Goal: Transaction & Acquisition: Purchase product/service

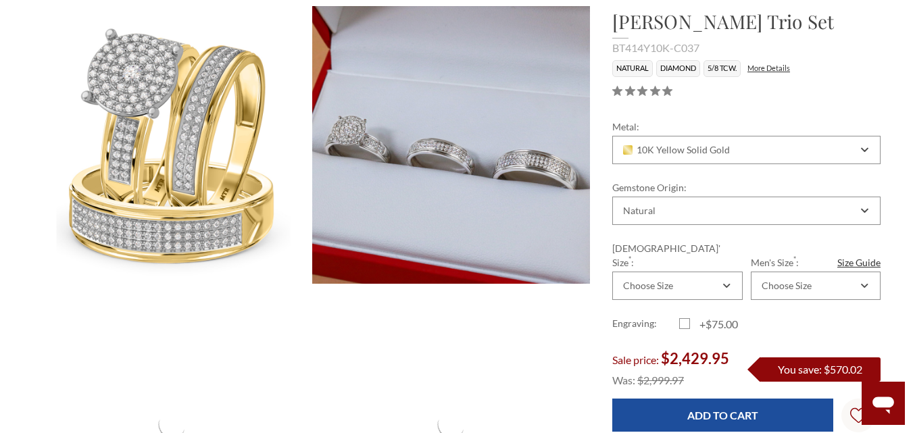
scroll to position [135, 0]
click at [707, 280] on div "Choose Size" at bounding box center [670, 285] width 99 height 11
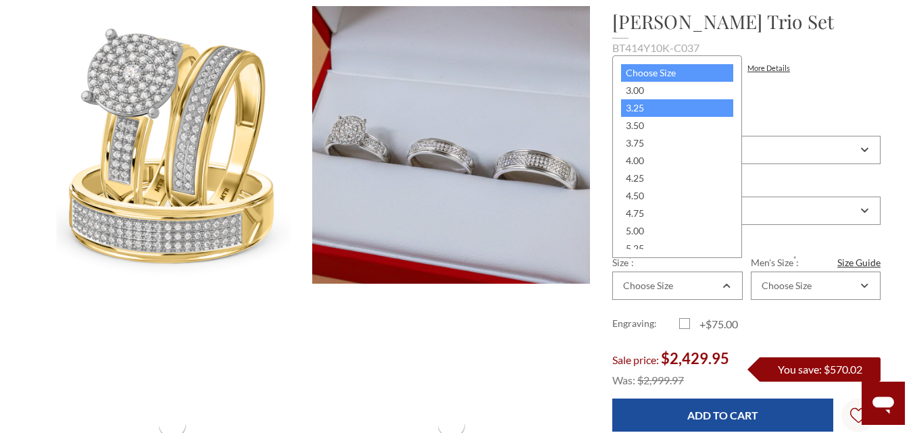
click at [639, 112] on div "3.25" at bounding box center [677, 108] width 112 height 18
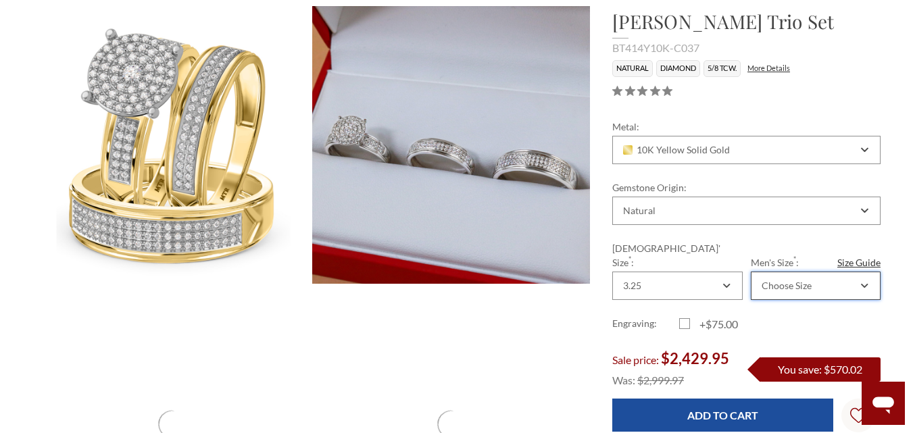
click at [805, 280] on div "Choose Size" at bounding box center [786, 285] width 50 height 11
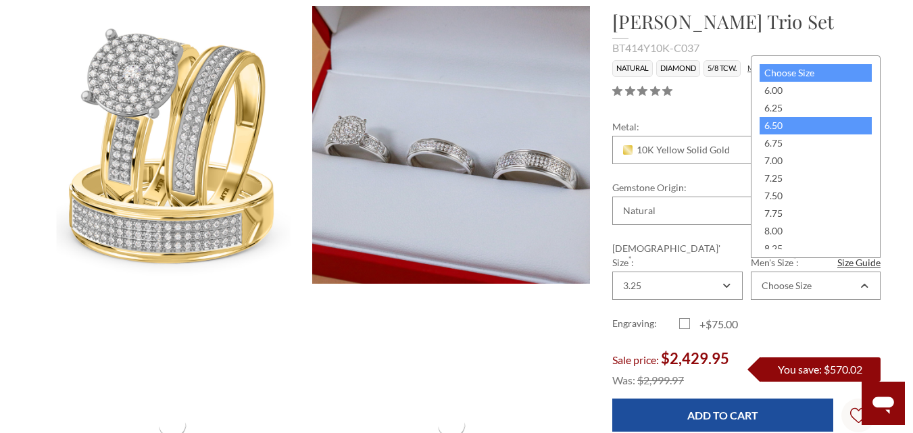
click at [795, 132] on div "6.50" at bounding box center [815, 126] width 112 height 18
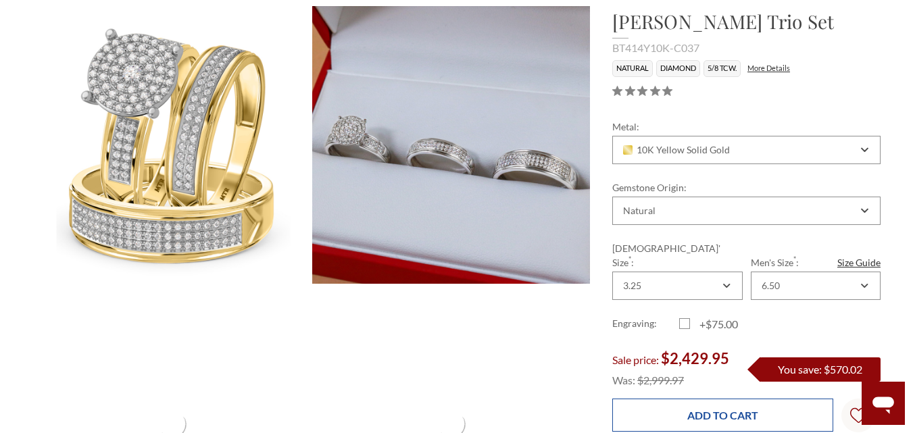
click at [722, 403] on input "Add to Cart" at bounding box center [722, 415] width 221 height 33
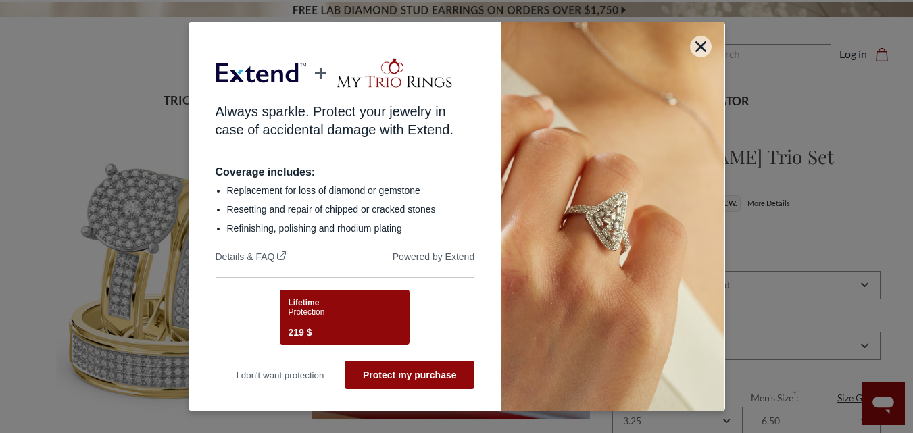
scroll to position [0, 0]
click at [706, 47] on icon "button" at bounding box center [700, 46] width 11 height 11
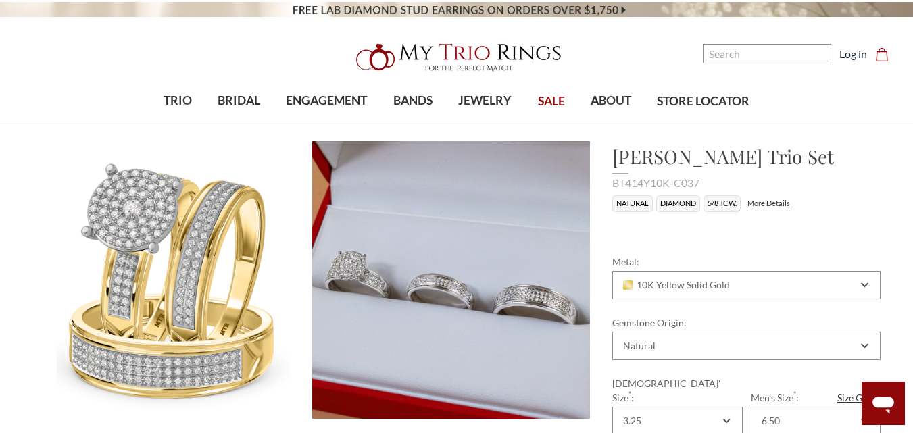
scroll to position [231, 0]
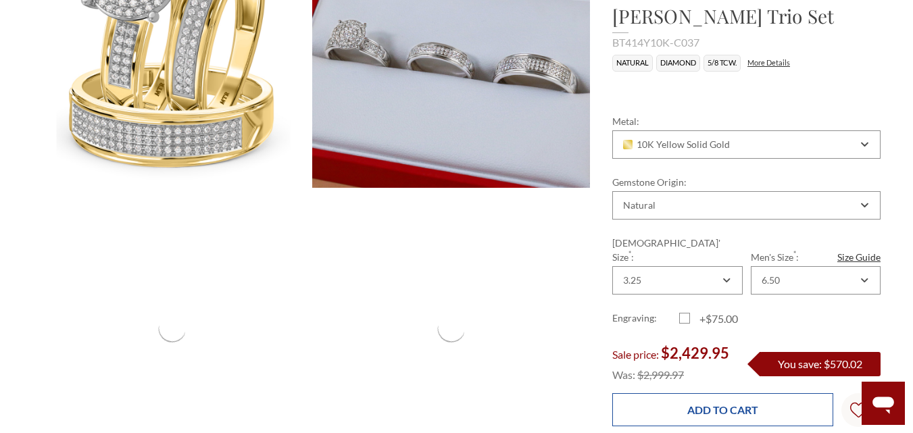
click at [733, 400] on input "Add to Cart" at bounding box center [722, 409] width 221 height 33
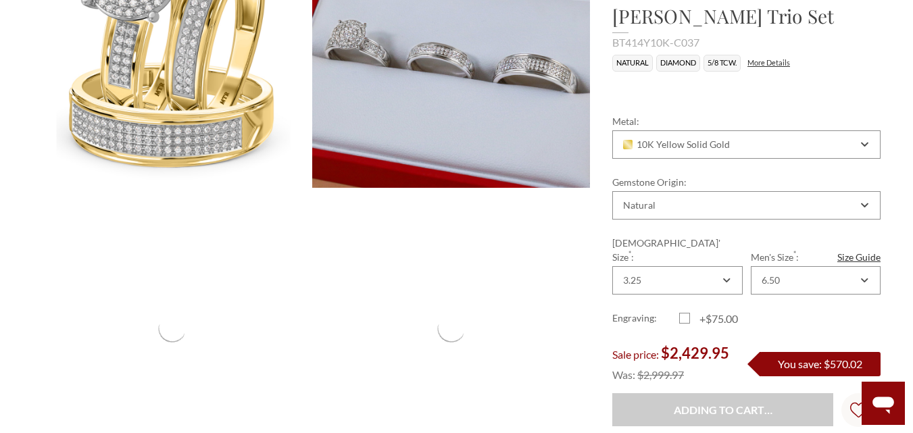
type input "Adding to cart…"
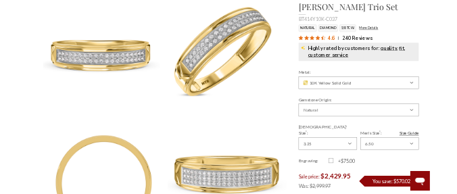
scroll to position [676, 0]
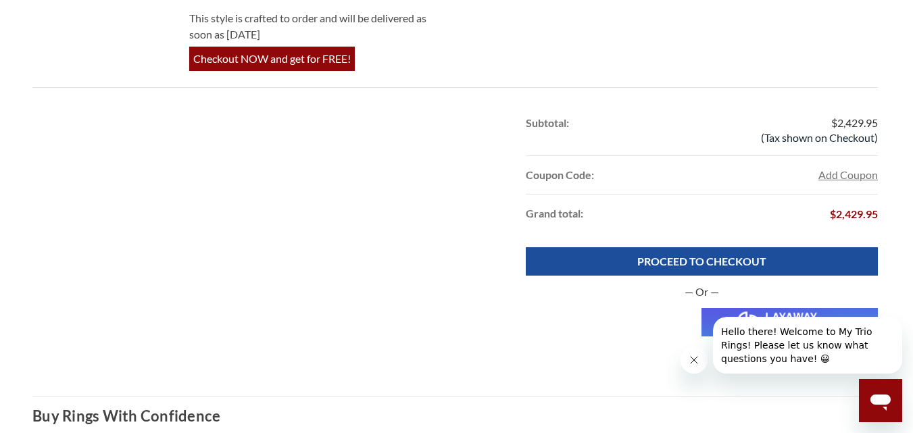
scroll to position [811, 0]
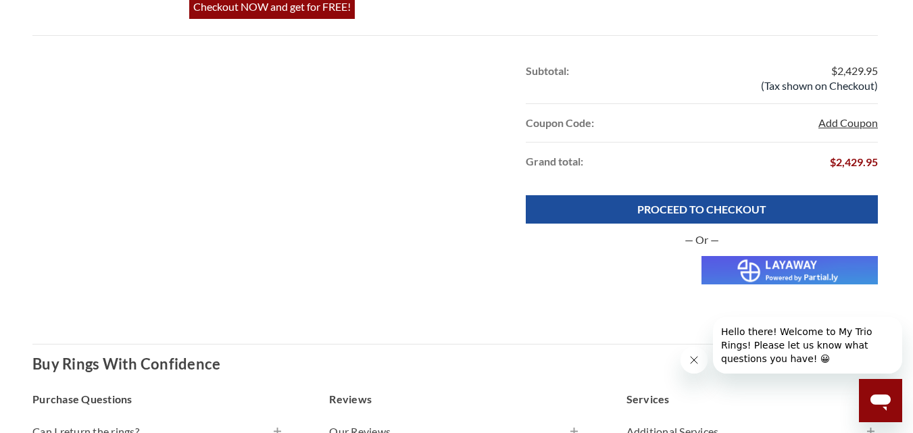
click at [456, 130] on button "Add Coupon" at bounding box center [847, 123] width 59 height 16
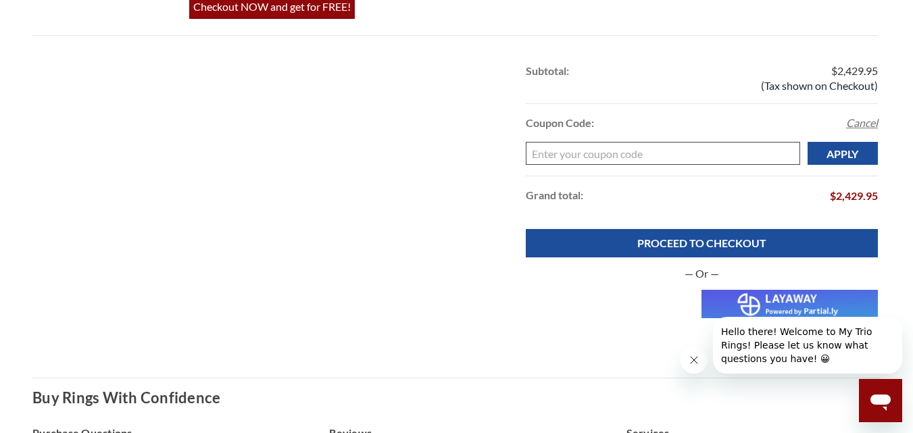
paste input "Katapult"
type input "Katapult"
click at [456, 159] on input "Apply" at bounding box center [842, 153] width 70 height 23
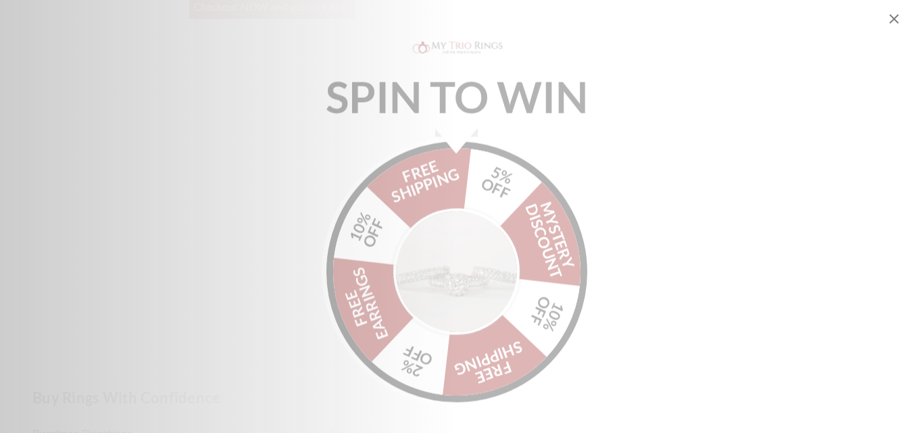
scroll to position [811, 0]
click at [456, 20] on icon "Close popup" at bounding box center [894, 19] width 16 height 16
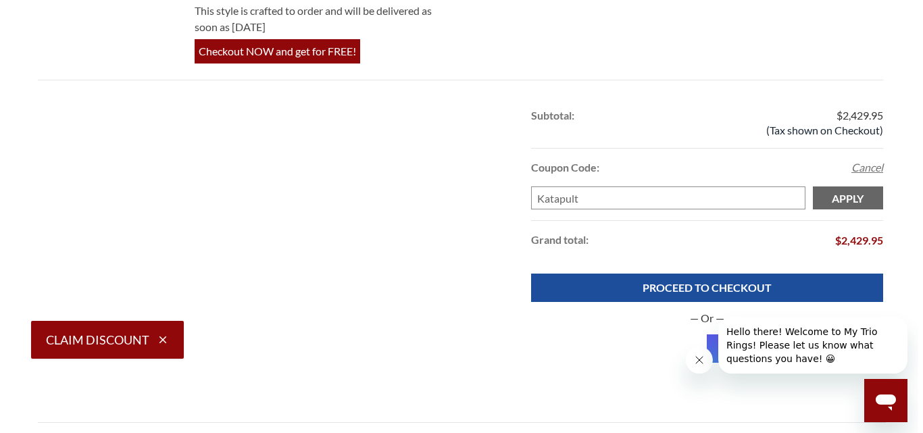
scroll to position [743, 0]
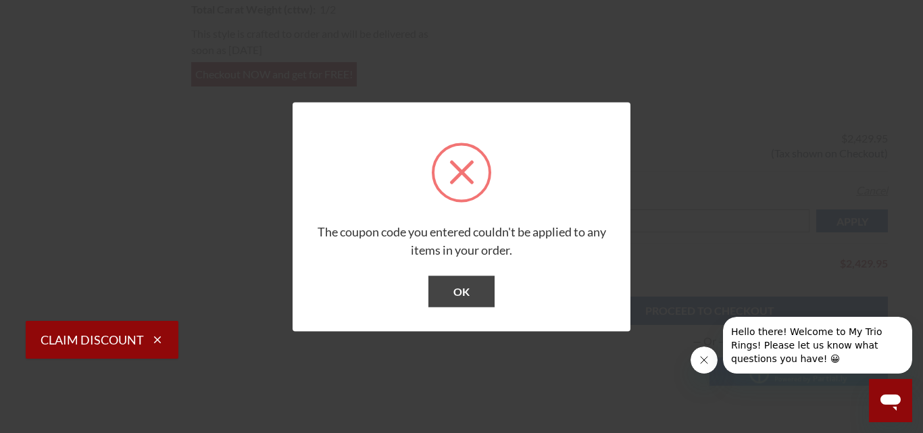
click at [456, 193] on span "The coupon code you entered couldn't be applied to any items in your order." at bounding box center [462, 240] width 288 height 33
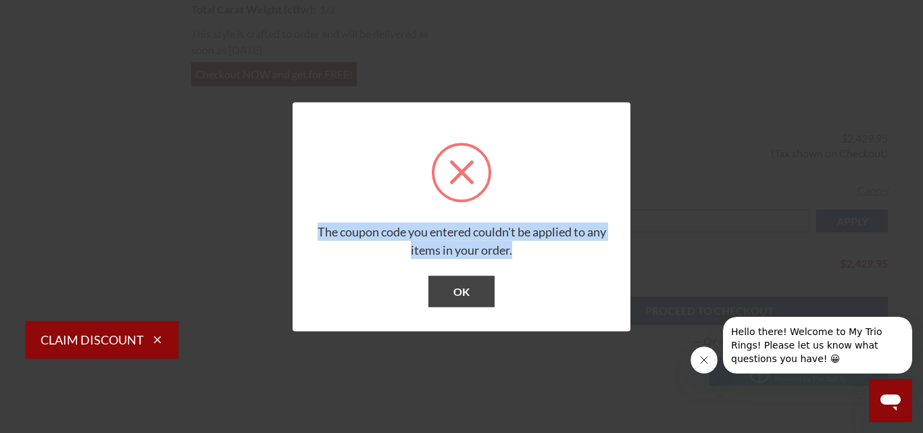
click at [456, 193] on span "The coupon code you entered couldn't be applied to any items in your order." at bounding box center [462, 240] width 288 height 33
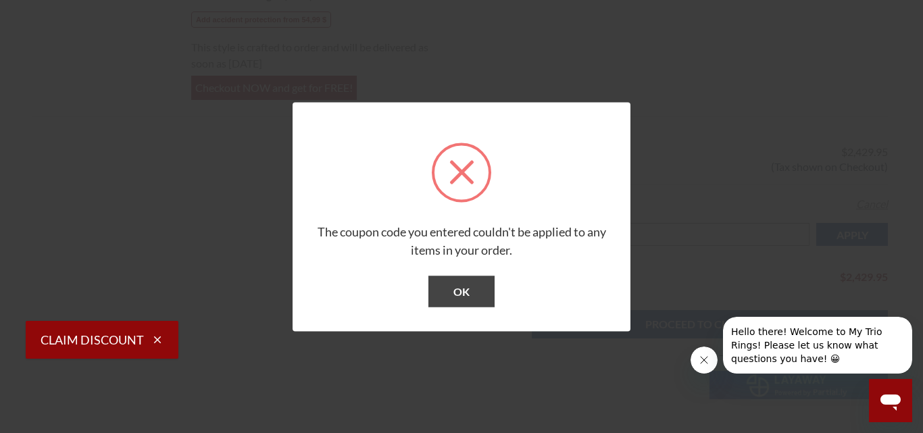
click at [456, 193] on div at bounding box center [461, 216] width 923 height 433
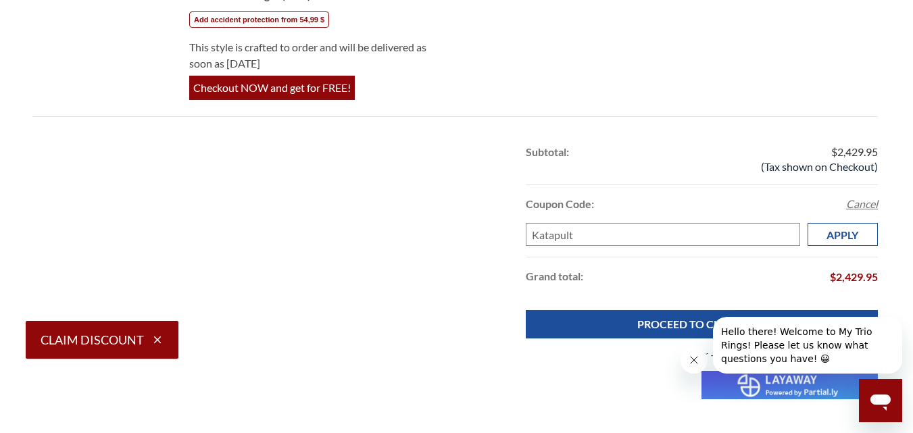
click at [456, 193] on input "Apply" at bounding box center [842, 234] width 70 height 23
